Goal: Submit feedback/report problem: Submit feedback/report problem

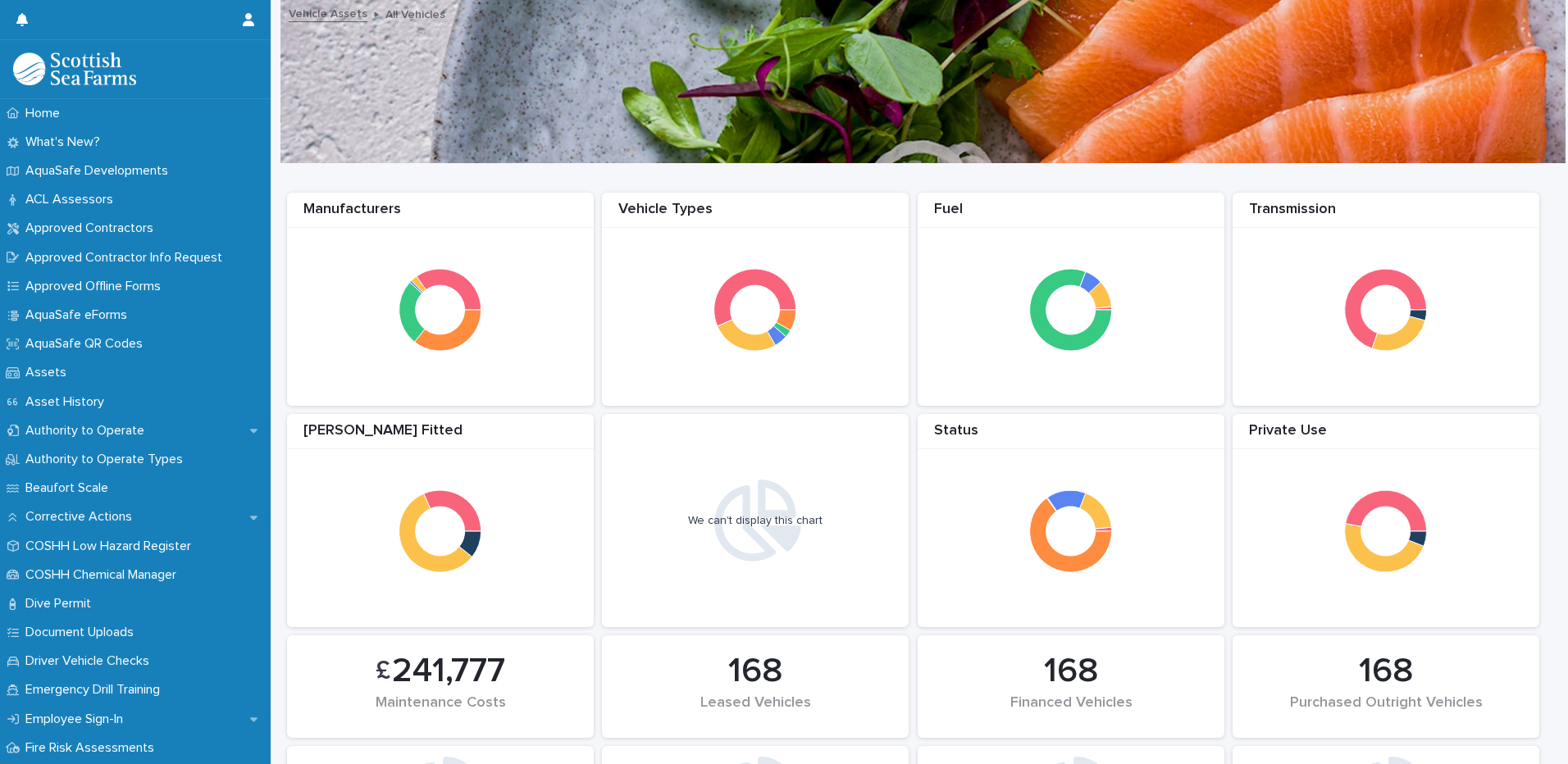
scroll to position [1186, 0]
